Goal: Task Accomplishment & Management: Complete application form

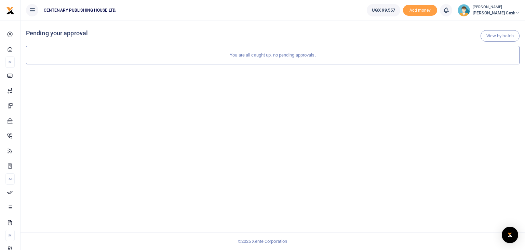
click at [502, 10] on span "Petty Cash" at bounding box center [496, 13] width 47 height 6
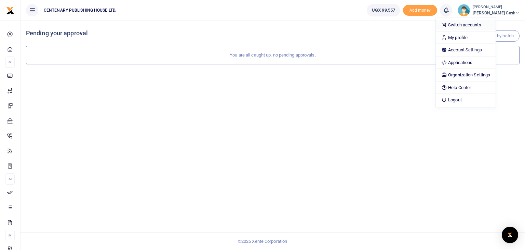
click at [484, 25] on link "Switch accounts" at bounding box center [466, 25] width 60 height 10
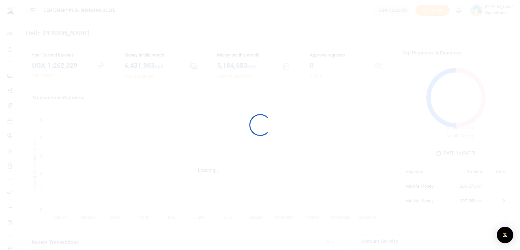
scroll to position [5, 5]
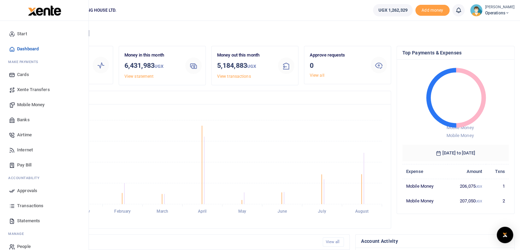
click at [27, 104] on span "Mobile Money" at bounding box center [30, 104] width 27 height 7
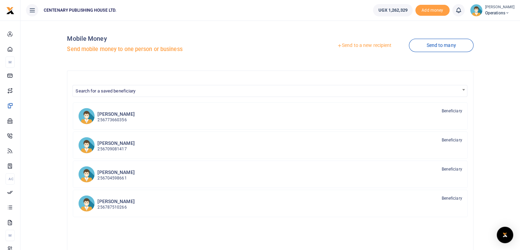
click at [357, 46] on link "Send to a new recipient" at bounding box center [364, 45] width 89 height 12
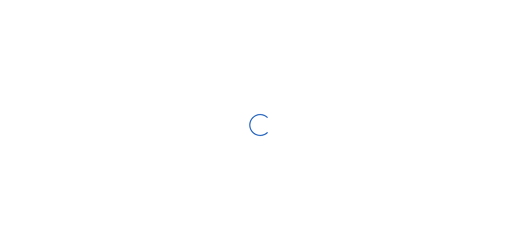
select select "Loading bundles"
select select
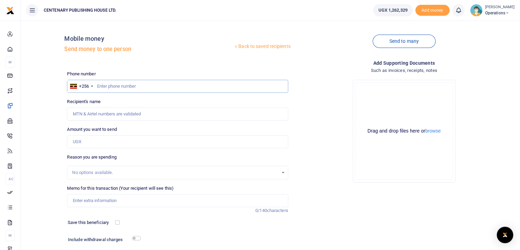
click at [100, 87] on input "text" at bounding box center [177, 86] width 221 height 13
type input "777842551"
type input "Olivia Kobugabe"
type input "777842551"
click at [99, 144] on input "Amount you want to send" at bounding box center [177, 141] width 221 height 13
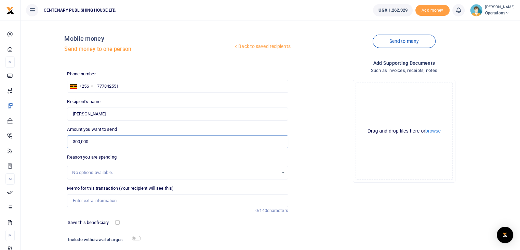
type input "300,000"
click at [83, 199] on input "Memo for this transaction (Your recipient will see this)" at bounding box center [177, 200] width 221 height 13
click at [105, 87] on input "777842551" at bounding box center [177, 86] width 221 height 13
click at [131, 88] on input "777842551" at bounding box center [177, 86] width 221 height 13
type input "772649524"
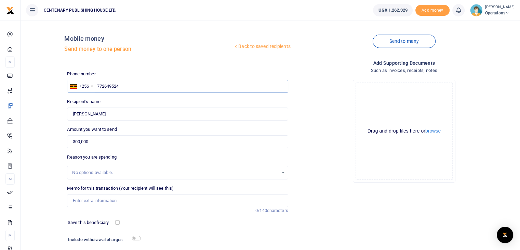
type input "Brusa Mugabe Kasande"
type input "772649524"
click at [95, 144] on input "300,000" at bounding box center [177, 141] width 221 height 13
type input "3"
type input "0"
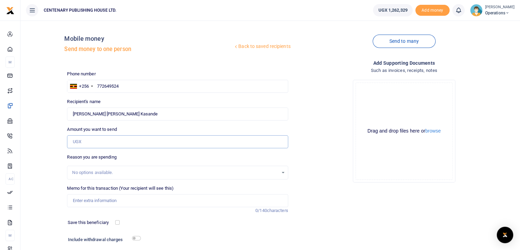
type input "0"
type input "600,000"
click at [98, 172] on div "No options available." at bounding box center [175, 172] width 206 height 7
click at [112, 200] on input "Memo for this transaction (Your recipient will see this)" at bounding box center [177, 200] width 221 height 13
type input "Field work Kabale"
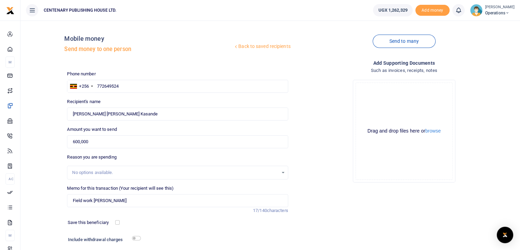
click at [127, 151] on div "Phone number +256 Uganda +256 772649524 Phone is required. Recipient's name Fou…" at bounding box center [177, 171] width 226 height 203
click at [97, 173] on div "No options available." at bounding box center [175, 172] width 206 height 7
click at [118, 222] on input "checkbox" at bounding box center [117, 222] width 4 height 4
checkbox input "true"
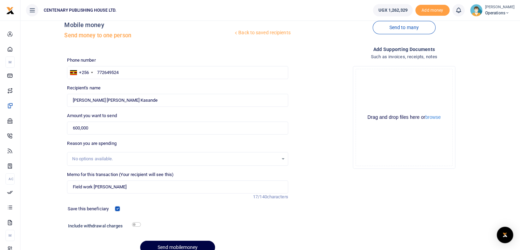
scroll to position [27, 0]
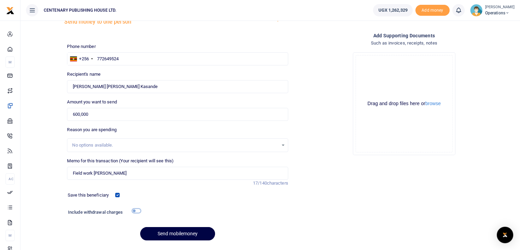
click at [134, 210] on input "checkbox" at bounding box center [136, 210] width 9 height 4
checkbox input "true"
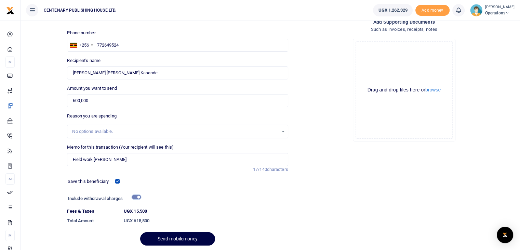
scroll to position [59, 0]
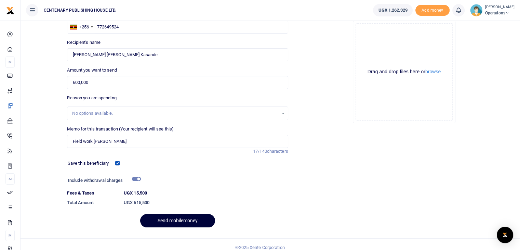
click at [195, 218] on button "Send mobilemoney" at bounding box center [177, 220] width 75 height 13
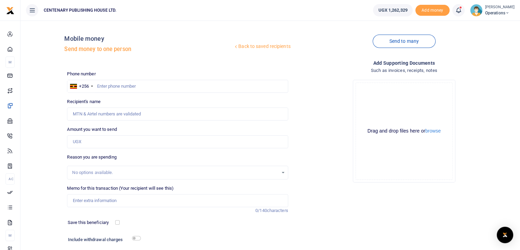
click at [460, 11] on icon at bounding box center [458, 10] width 7 height 8
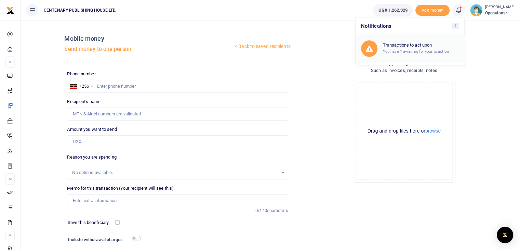
click at [416, 47] on h6 "Transactions to act upon" at bounding box center [421, 44] width 76 height 5
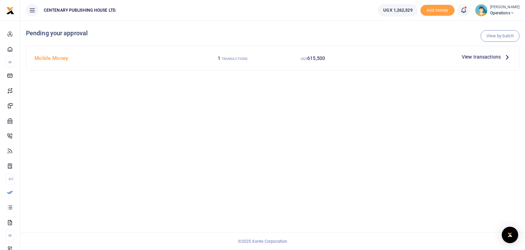
click at [495, 57] on span "View transactions" at bounding box center [481, 57] width 39 height 8
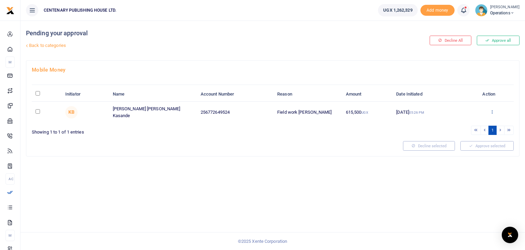
click at [492, 109] on icon at bounding box center [492, 111] width 4 height 5
click at [460, 122] on link "Approve" at bounding box center [467, 123] width 54 height 10
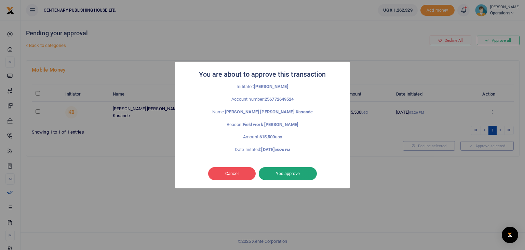
click at [272, 174] on button "Yes approve" at bounding box center [288, 173] width 58 height 13
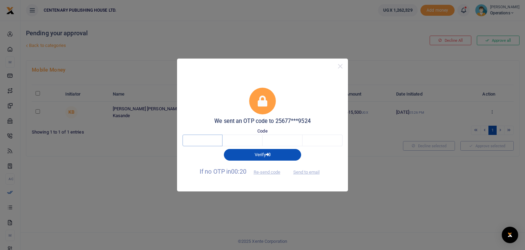
click at [206, 140] on input "text" at bounding box center [203, 140] width 40 height 12
type input "5"
type input "3"
type input "8"
type input "1"
